Goal: Task Accomplishment & Management: Manage account settings

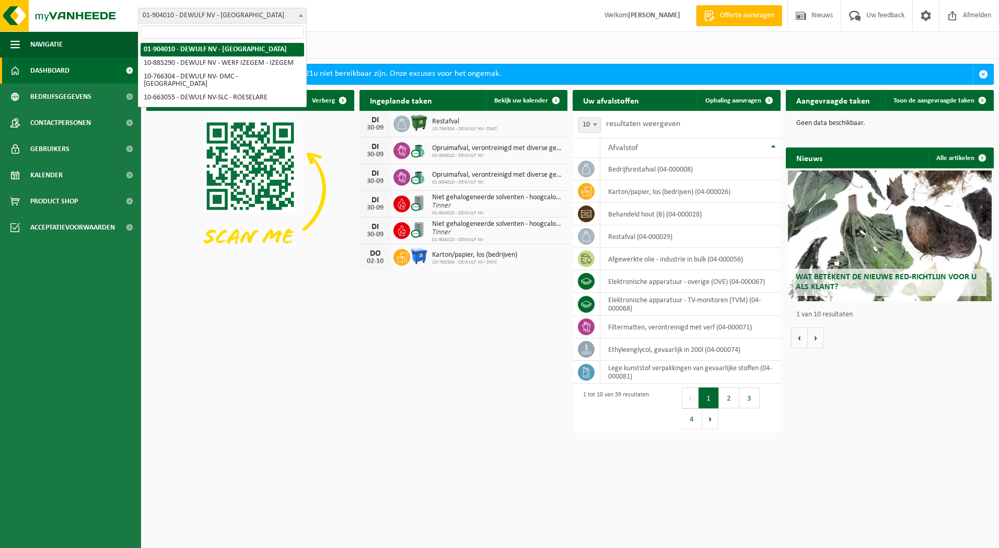
click at [294, 10] on span "01-904010 - DEWULF NV - [GEOGRAPHIC_DATA]" at bounding box center [222, 15] width 168 height 15
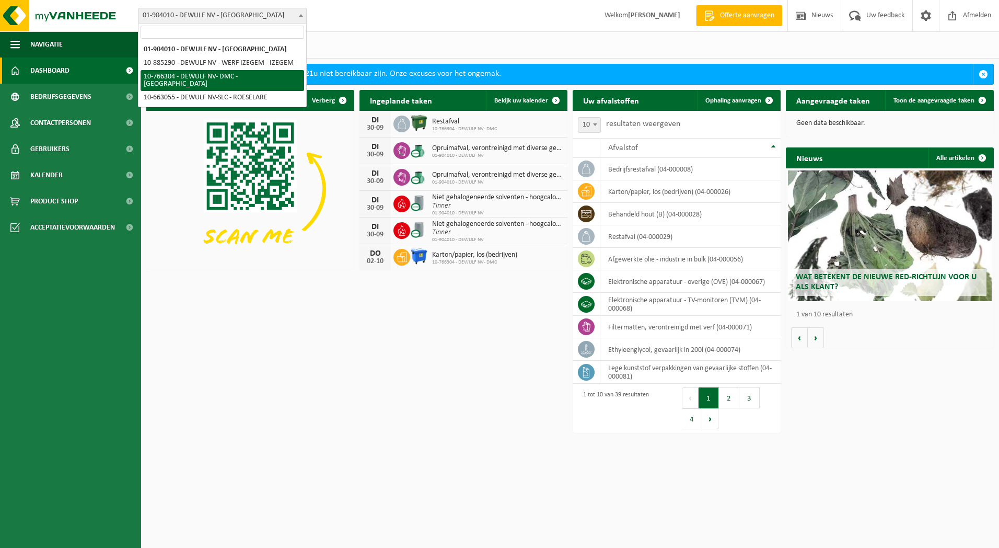
select select "13137"
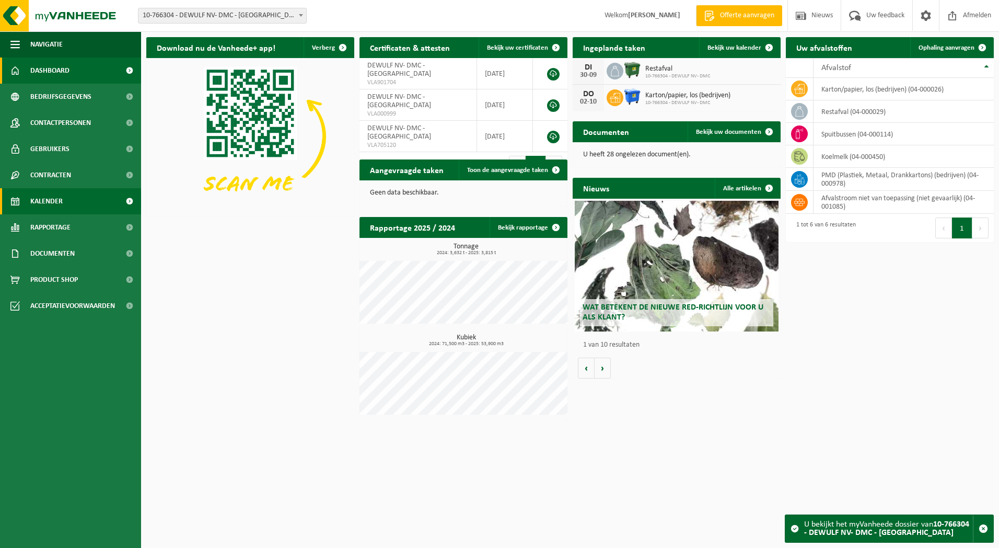
click at [59, 199] on span "Kalender" at bounding box center [46, 201] width 32 height 26
